Goal: Check status: Check status

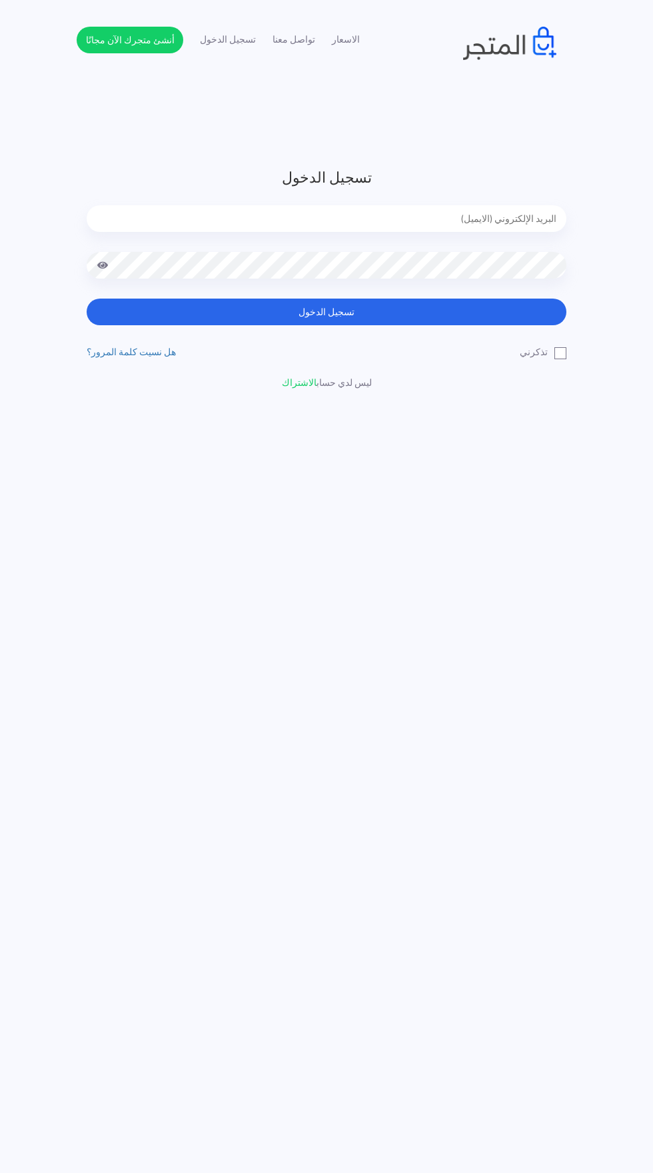
type input "noha_mae86@yahoo.com"
click at [87, 299] on button "تسجيل الدخول" at bounding box center [327, 312] width 480 height 27
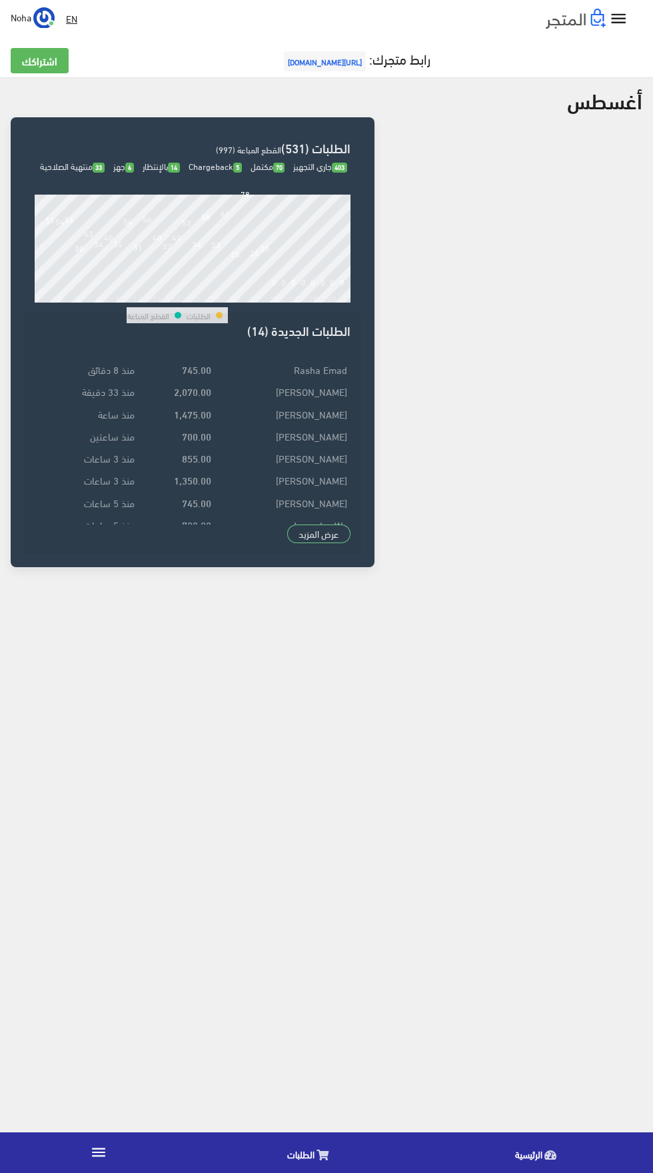
click at [322, 1155] on icon at bounding box center [323, 1155] width 12 height 11
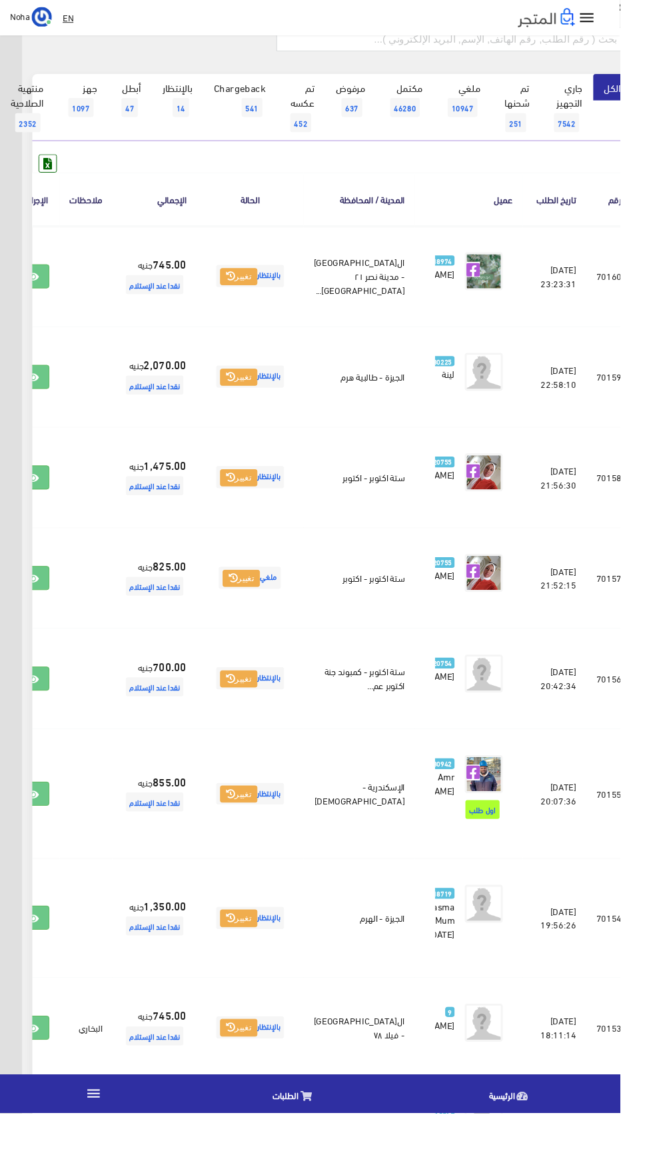
scroll to position [93, -35]
click at [41, 615] on icon at bounding box center [35, 610] width 12 height 11
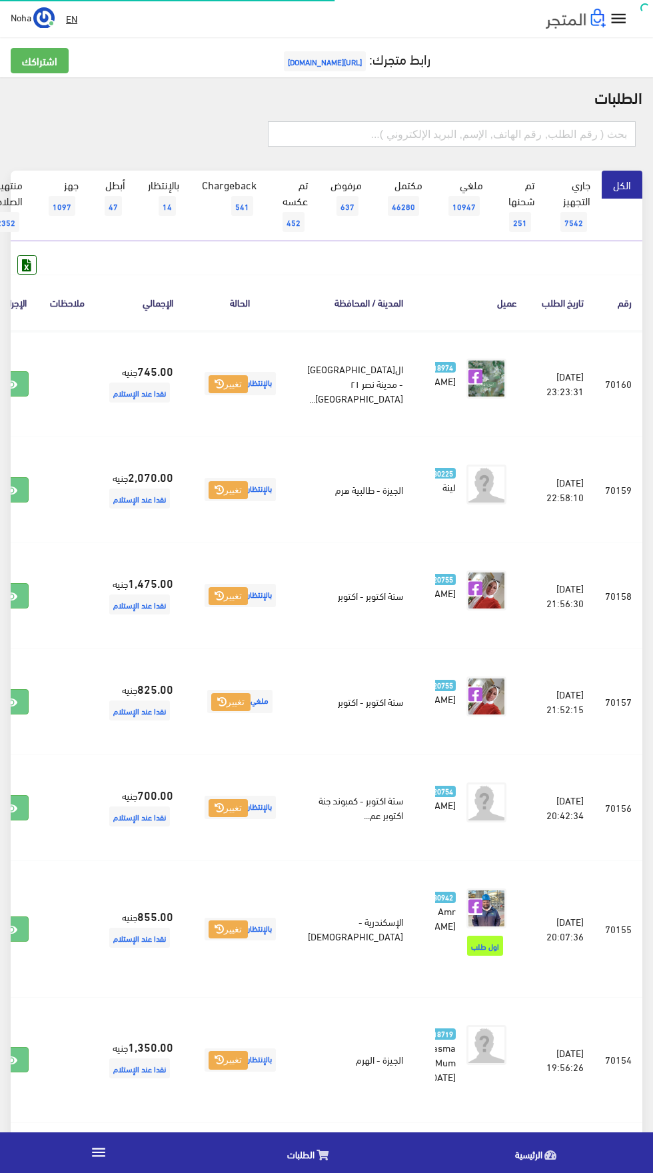
click at [543, 121] on input "text" at bounding box center [452, 133] width 368 height 25
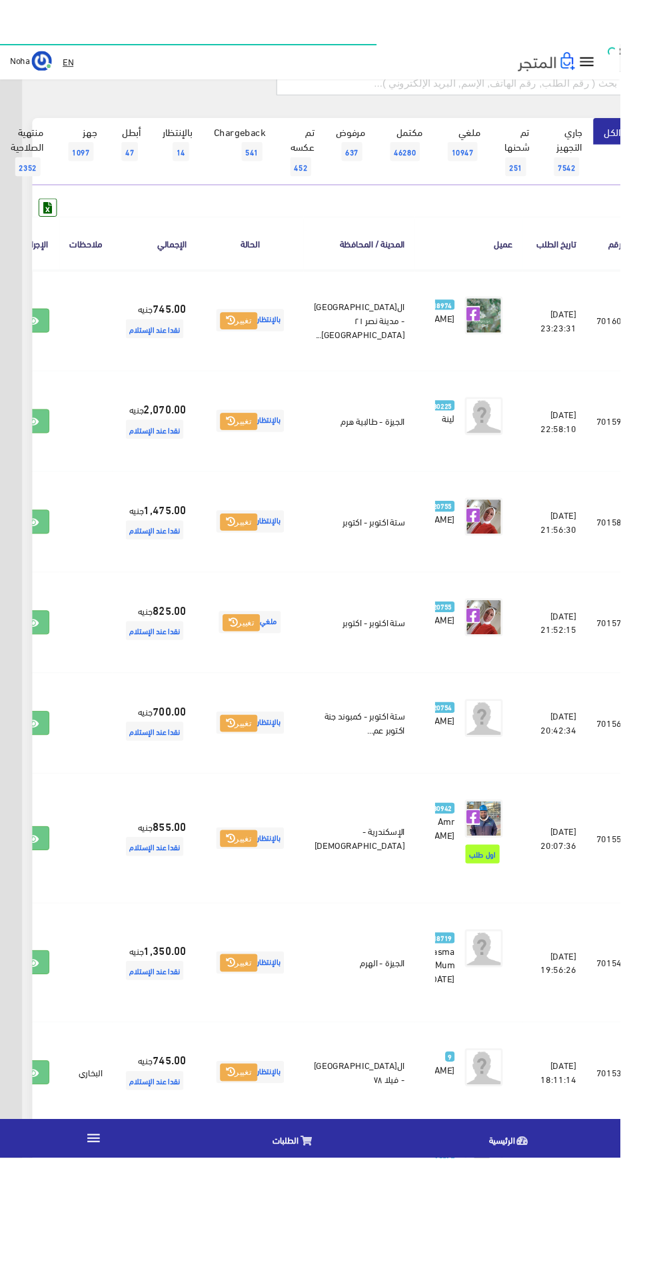
scroll to position [0, -35]
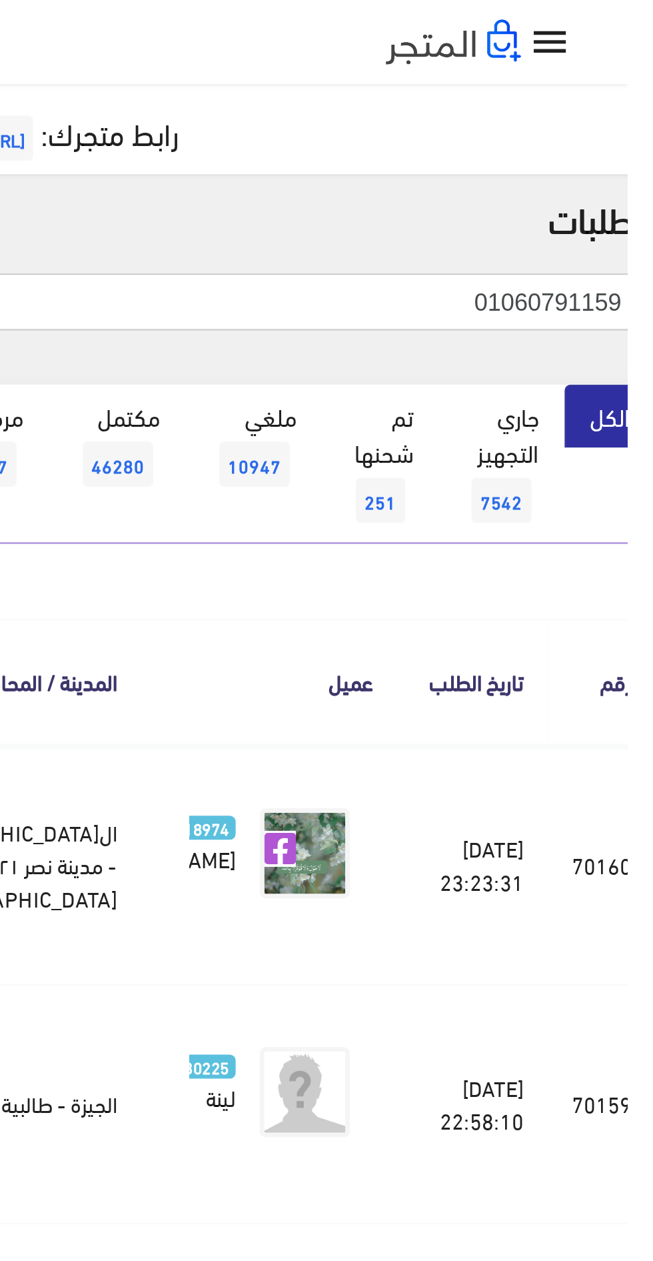
type input "01060791159"
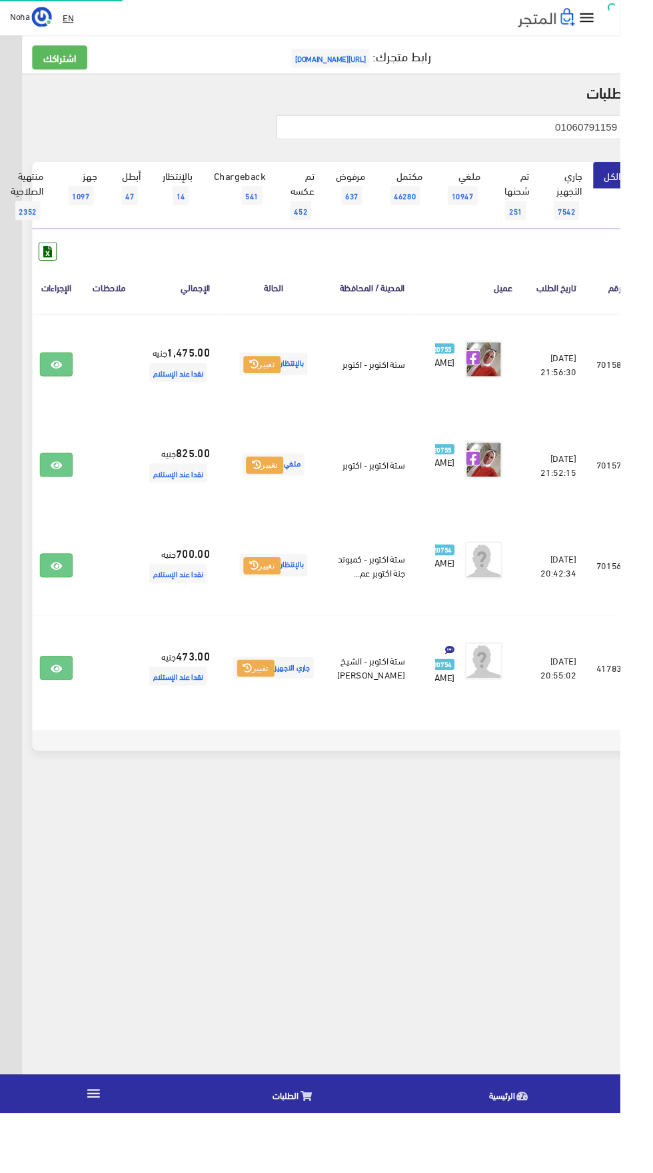
scroll to position [0, -35]
click at [65, 710] on icon at bounding box center [59, 704] width 12 height 11
click at [383, 1035] on body "إسدال اند مور الرئيسية الطلبات EN" at bounding box center [349, 586] width 653 height 1173
click at [65, 602] on icon at bounding box center [59, 596] width 12 height 11
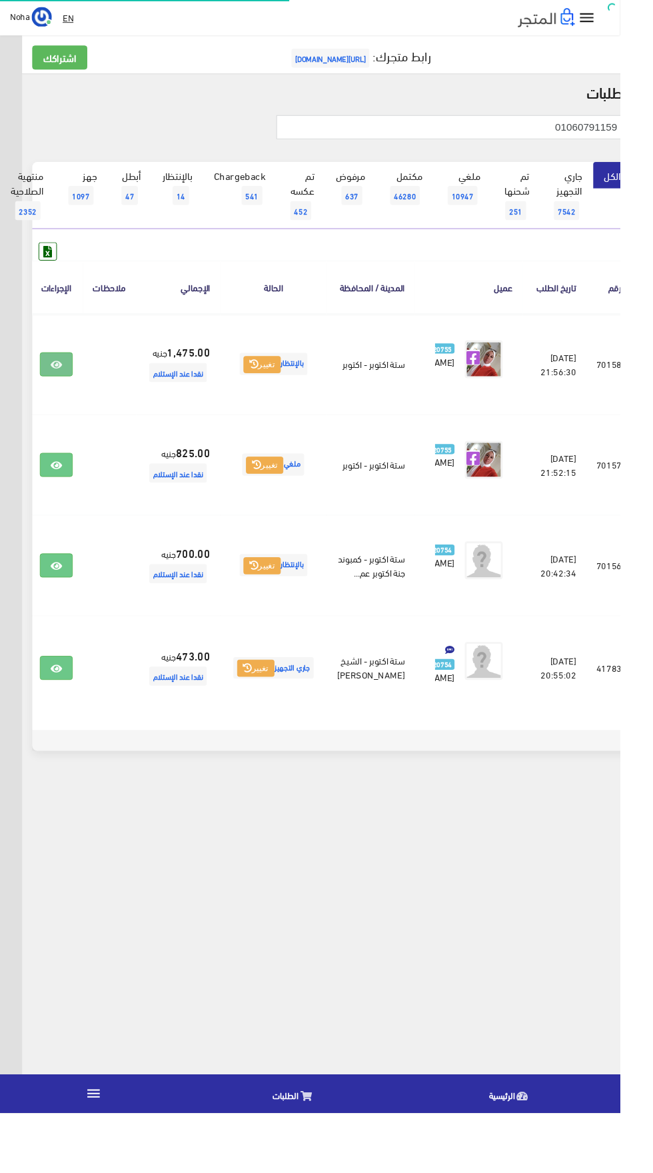
click at [65, 390] on icon at bounding box center [59, 384] width 12 height 11
click at [65, 602] on icon at bounding box center [59, 596] width 12 height 11
